Goal: Use online tool/utility: Utilize a website feature to perform a specific function

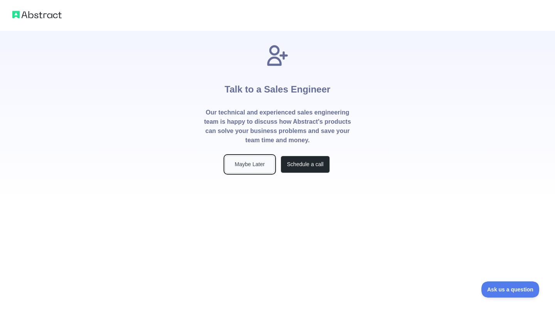
click at [257, 160] on button "Maybe Later" at bounding box center [249, 164] width 49 height 17
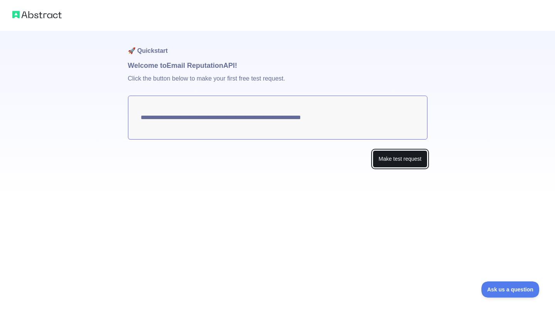
click at [385, 155] on button "Make test request" at bounding box center [400, 158] width 54 height 17
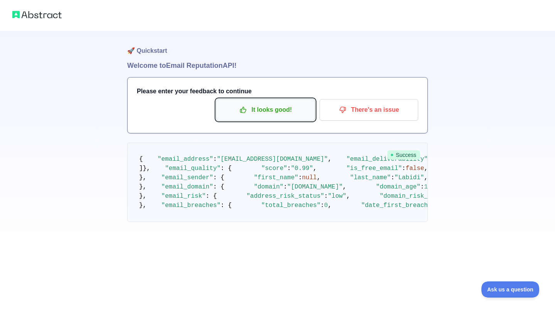
click at [268, 111] on p "It looks good!" at bounding box center [265, 109] width 87 height 13
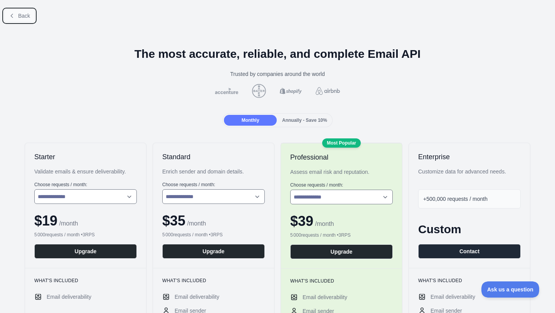
click at [22, 13] on span "Back" at bounding box center [24, 16] width 12 height 6
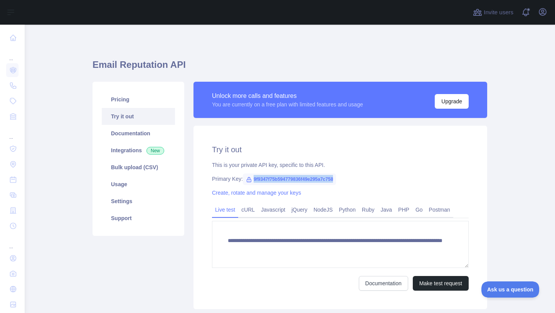
drag, startPoint x: 254, startPoint y: 179, endPoint x: 345, endPoint y: 177, distance: 91.4
click at [336, 177] on span "9f9347f75b594779836f49e295a7c758" at bounding box center [289, 180] width 93 height 12
copy span "9f9347f75b594779836f49e295a7c758"
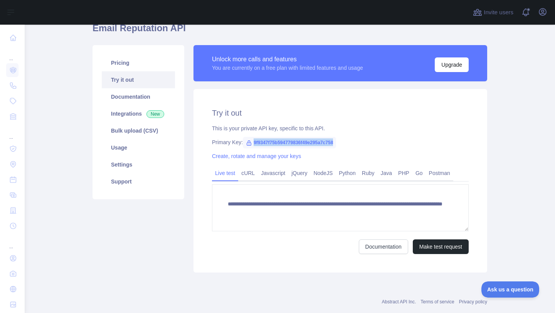
scroll to position [38, 0]
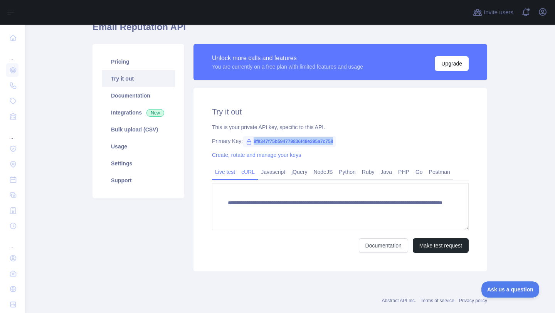
click at [254, 168] on link "cURL" at bounding box center [248, 172] width 20 height 12
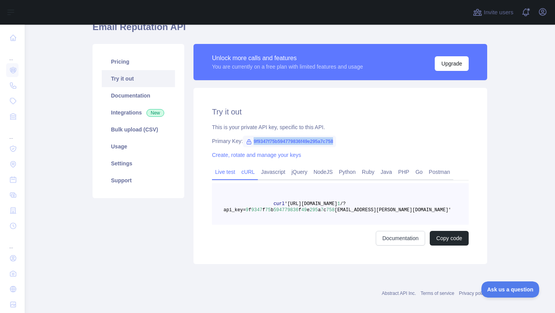
click at [237, 171] on link "Live test" at bounding box center [225, 172] width 26 height 12
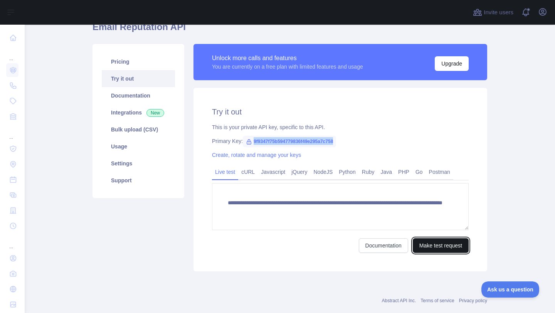
click at [423, 241] on button "Make test request" at bounding box center [441, 245] width 56 height 15
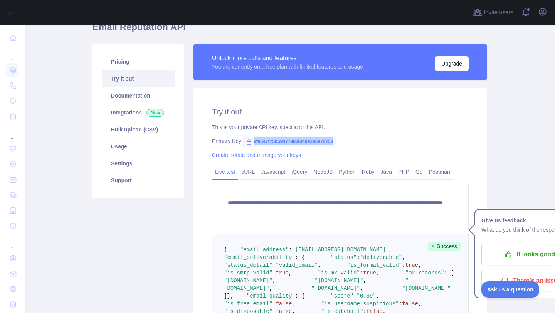
copy span "9f9347f75b594779836f49e295a7c758"
